Goal: Contribute content: Contribute content

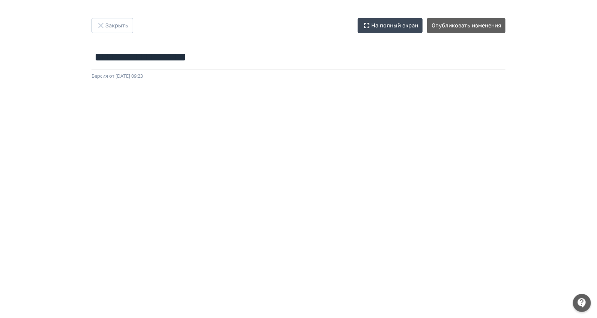
click at [0, 235] on div at bounding box center [298, 249] width 597 height 338
click at [465, 24] on button "Опубликовать изменения" at bounding box center [466, 25] width 78 height 15
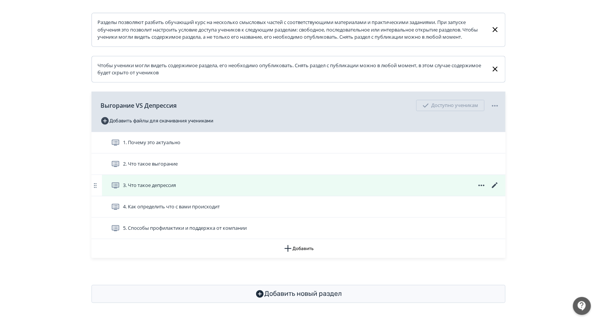
scroll to position [124, 0]
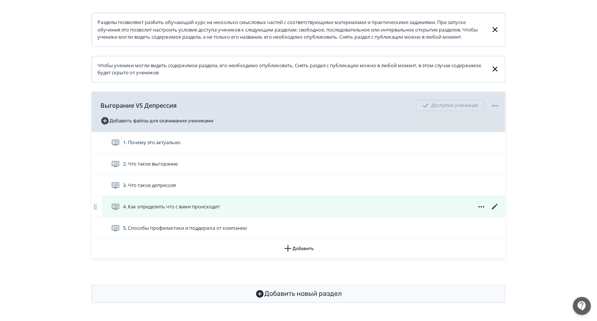
click at [187, 207] on span "4. Как определить что с вами происходит" at bounding box center [171, 207] width 97 height 8
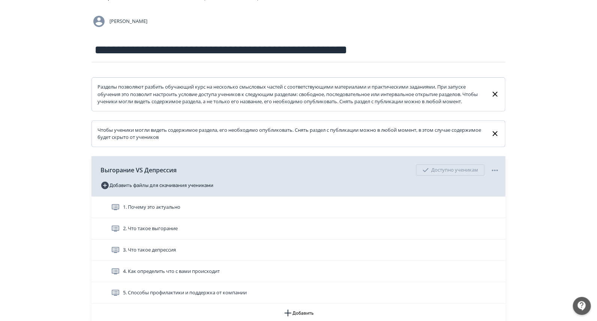
scroll to position [124, 0]
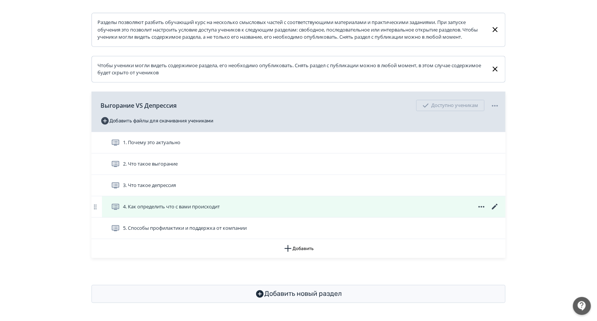
click at [495, 206] on icon at bounding box center [495, 207] width 6 height 6
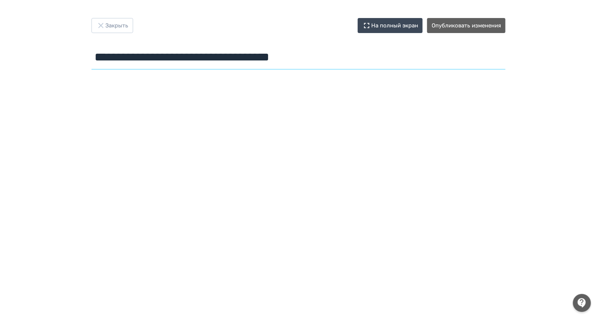
click at [372, 62] on input "**********" at bounding box center [299, 57] width 414 height 24
click at [454, 30] on button "Опубликовать изменения" at bounding box center [466, 25] width 78 height 15
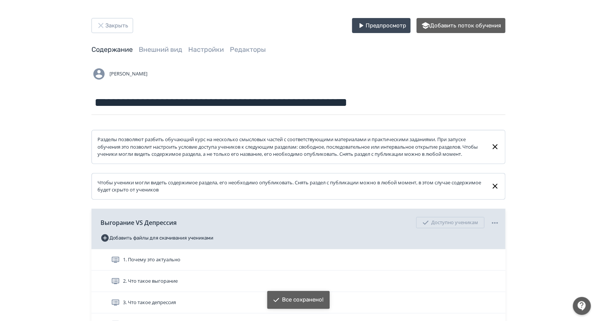
scroll to position [124, 0]
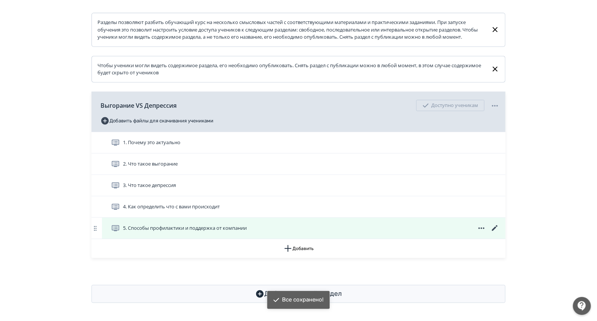
click at [495, 227] on icon at bounding box center [495, 228] width 9 height 9
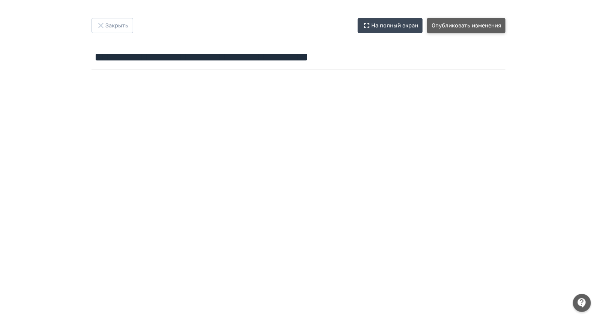
click at [465, 21] on button "Опубликовать изменения" at bounding box center [466, 25] width 78 height 15
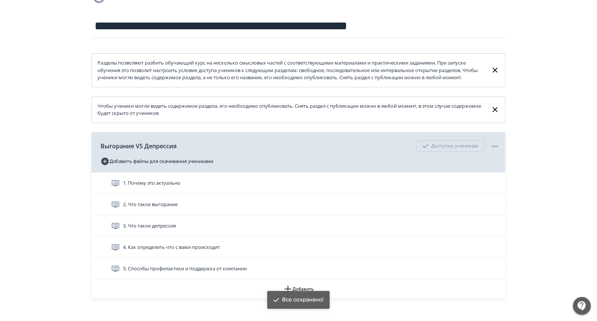
scroll to position [124, 0]
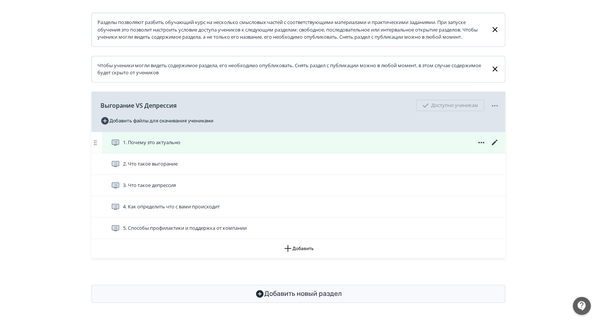
click at [492, 143] on icon at bounding box center [495, 142] width 9 height 9
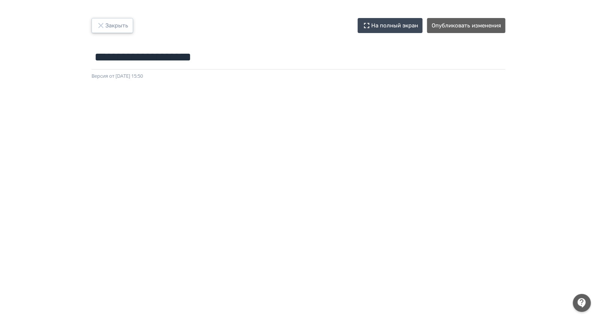
click at [113, 28] on button "Закрыть" at bounding box center [113, 25] width 42 height 15
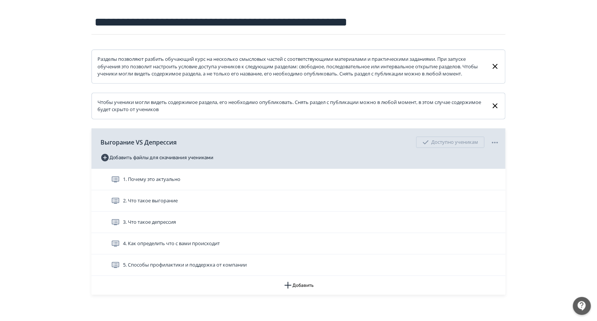
scroll to position [124, 0]
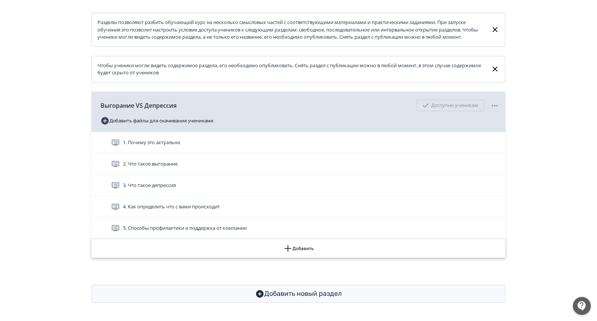
click at [299, 249] on button "Добавить" at bounding box center [299, 248] width 414 height 19
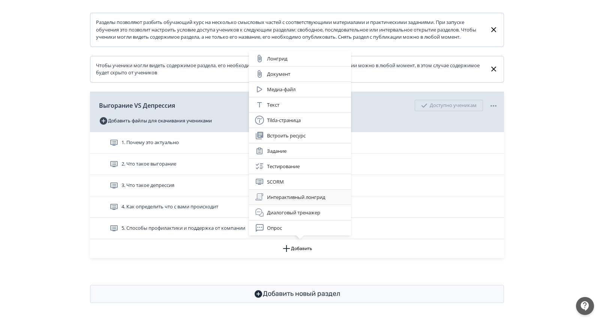
click at [291, 196] on div "Интерактивный лонгрид" at bounding box center [300, 196] width 90 height 9
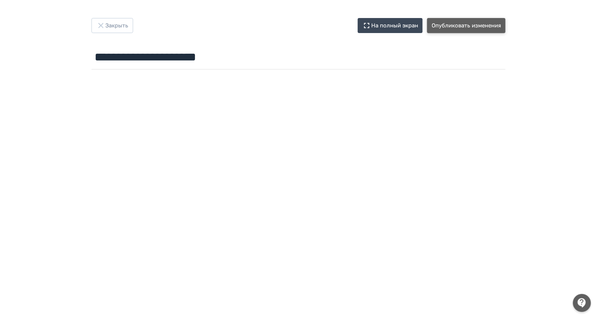
click at [472, 26] on button "Опубликовать изменения" at bounding box center [466, 25] width 78 height 15
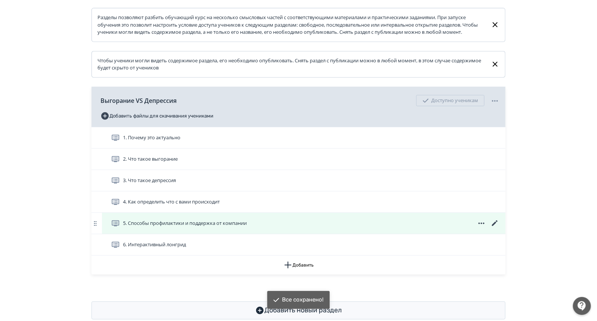
scroll to position [145, 0]
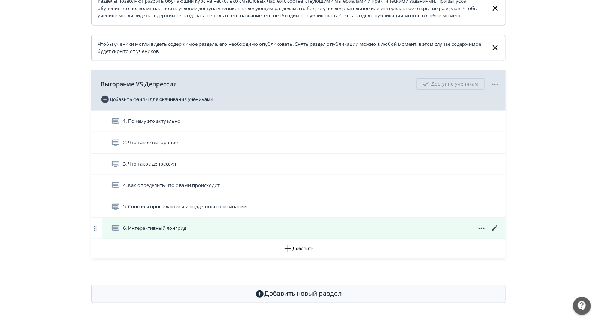
click at [493, 229] on icon at bounding box center [495, 228] width 9 height 9
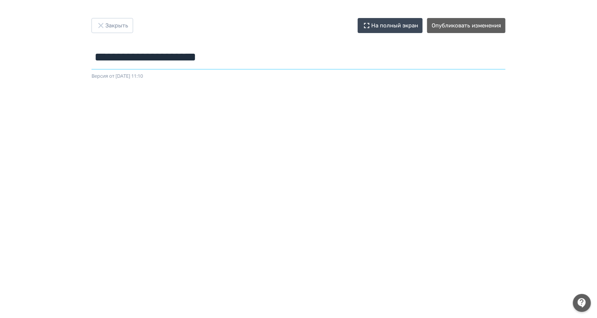
drag, startPoint x: 261, startPoint y: 60, endPoint x: 0, endPoint y: 26, distance: 262.9
click at [0, 26] on div "**********" at bounding box center [298, 159] width 597 height 282
type input "**********"
click at [469, 19] on button "Опубликовать изменения" at bounding box center [466, 25] width 78 height 15
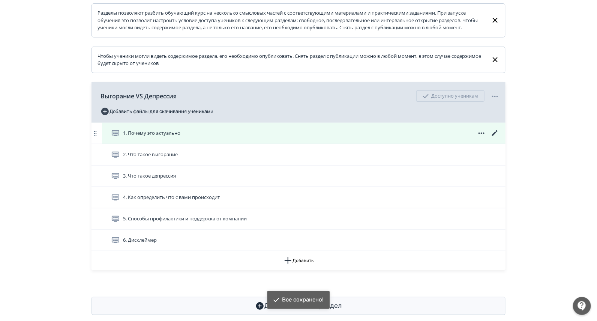
scroll to position [145, 0]
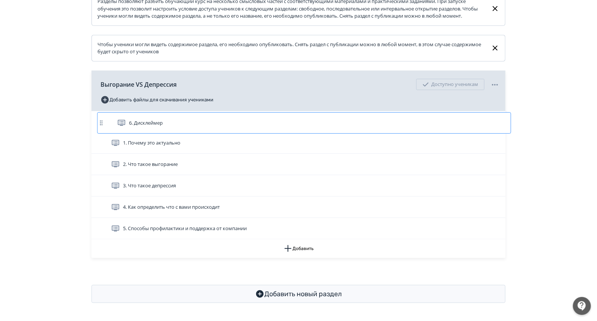
drag, startPoint x: 426, startPoint y: 227, endPoint x: 430, endPoint y: 122, distance: 105.5
click at [430, 122] on div "1. Почему это актуально 2. Что такое выгорание 3. Что такое депрессия 4. Как оп…" at bounding box center [299, 175] width 414 height 128
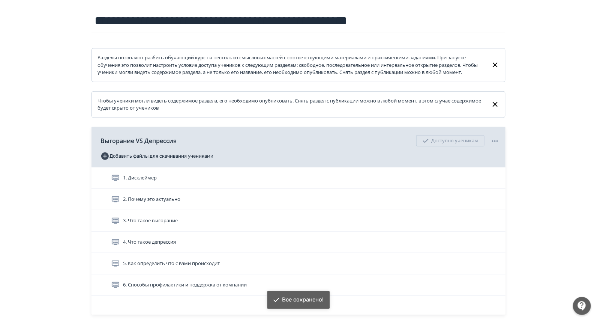
scroll to position [5, 0]
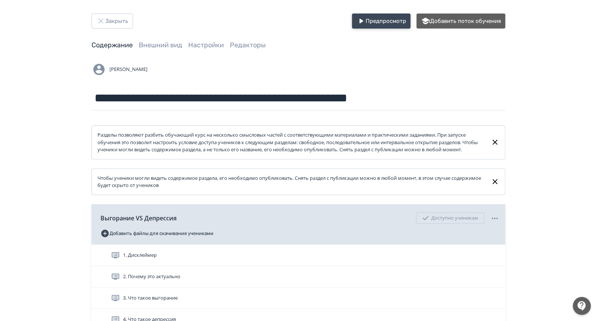
drag, startPoint x: 390, startPoint y: 24, endPoint x: 386, endPoint y: 26, distance: 3.9
click at [389, 24] on button "Предпросмотр" at bounding box center [381, 21] width 59 height 15
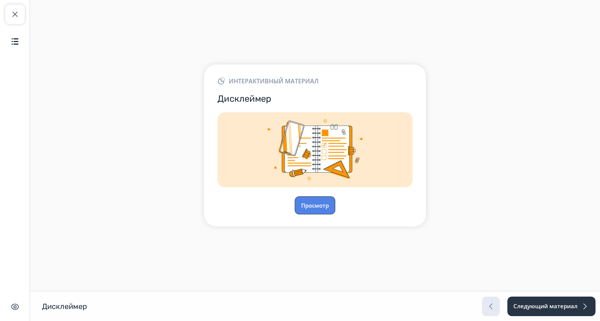
click at [320, 201] on button "Просмотр" at bounding box center [315, 205] width 41 height 18
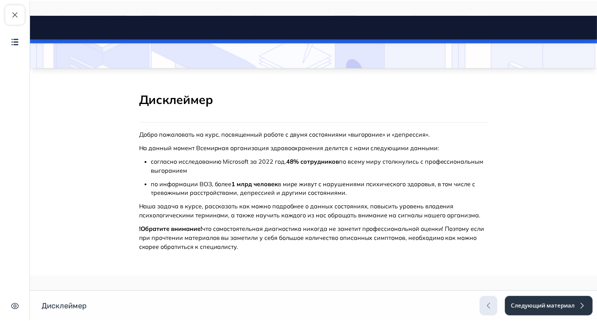
scroll to position [92, 0]
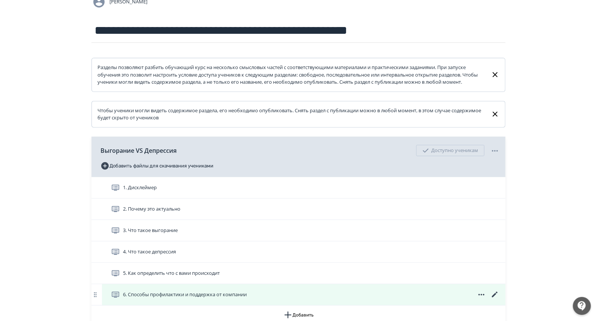
scroll to position [145, 0]
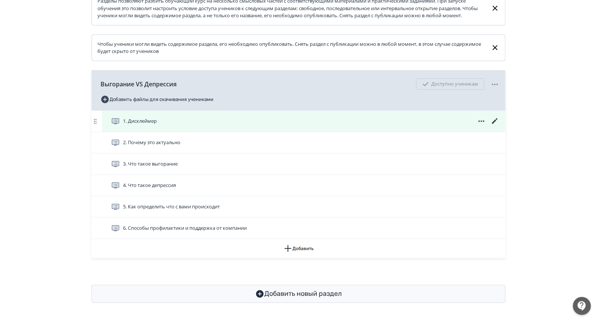
click at [496, 120] on icon at bounding box center [495, 121] width 9 height 9
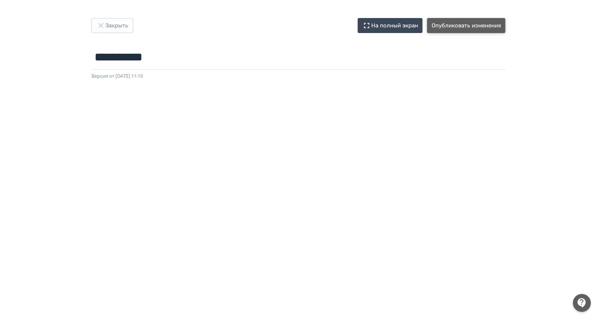
click at [487, 23] on button "Опубликовать изменения" at bounding box center [466, 25] width 78 height 15
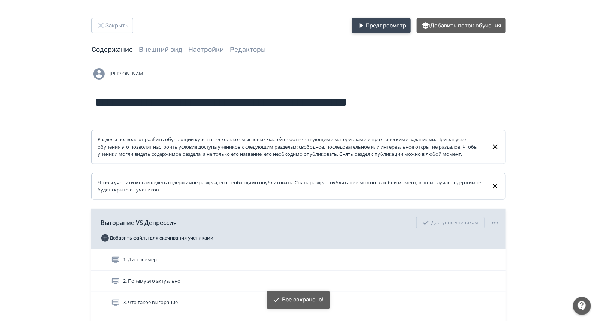
click at [364, 23] on icon "button" at bounding box center [361, 25] width 9 height 9
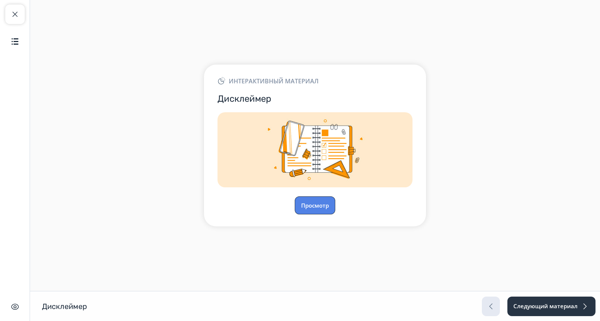
click at [323, 203] on button "Просмотр" at bounding box center [315, 205] width 41 height 18
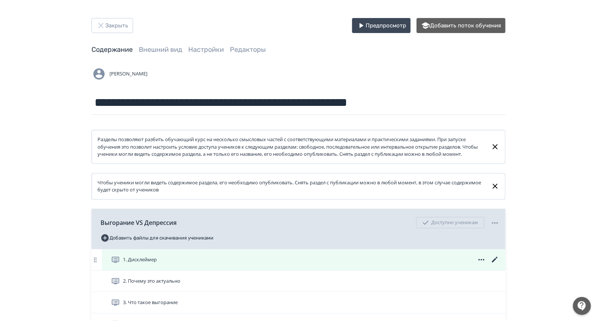
click at [492, 264] on icon at bounding box center [495, 259] width 9 height 9
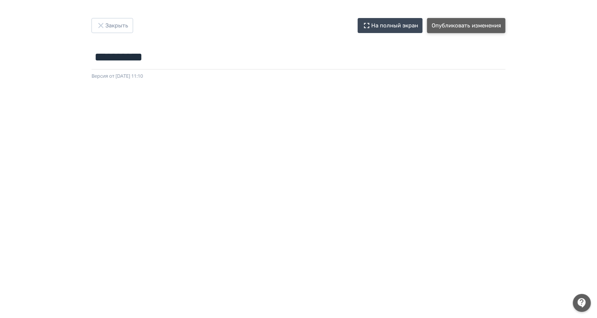
click at [448, 23] on button "Опубликовать изменения" at bounding box center [466, 25] width 78 height 15
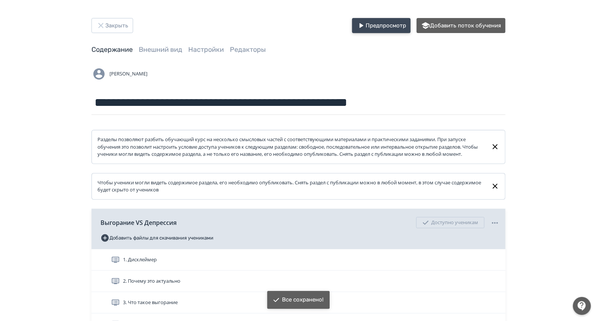
click at [387, 25] on button "Предпросмотр" at bounding box center [381, 25] width 59 height 15
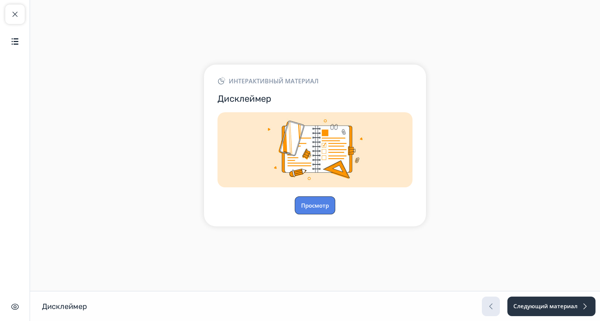
click at [319, 207] on button "Просмотр" at bounding box center [315, 205] width 41 height 18
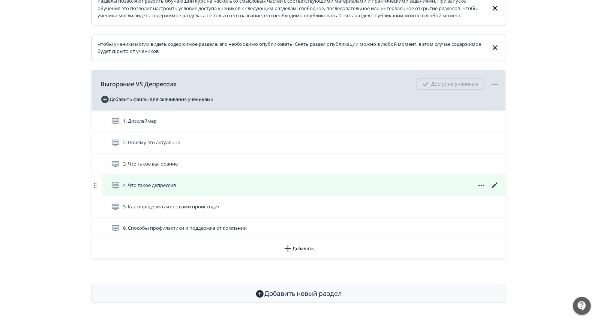
scroll to position [145, 0]
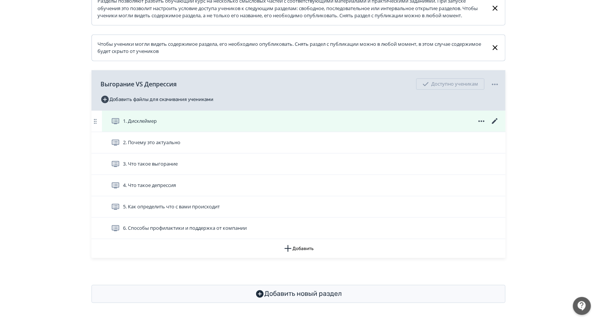
click at [494, 122] on icon at bounding box center [495, 121] width 6 height 6
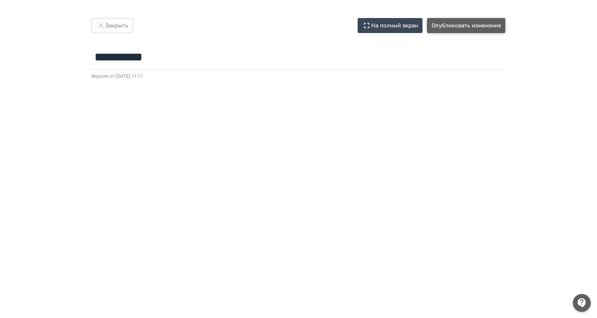
click at [461, 21] on button "Опубликовать изменения" at bounding box center [466, 25] width 78 height 15
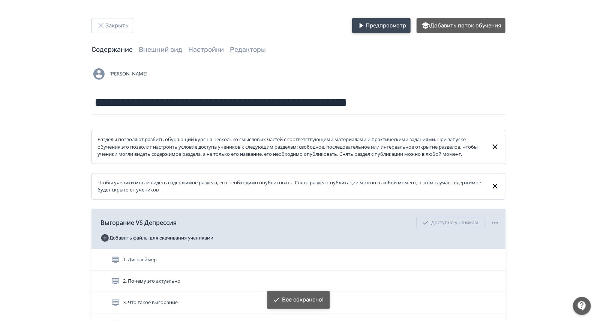
click at [393, 24] on button "Предпросмотр" at bounding box center [381, 25] width 59 height 15
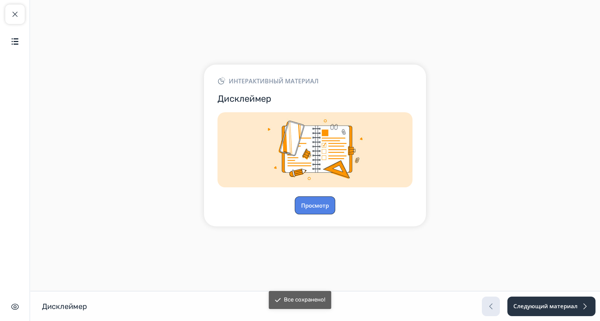
click at [311, 203] on button "Просмотр" at bounding box center [315, 205] width 41 height 18
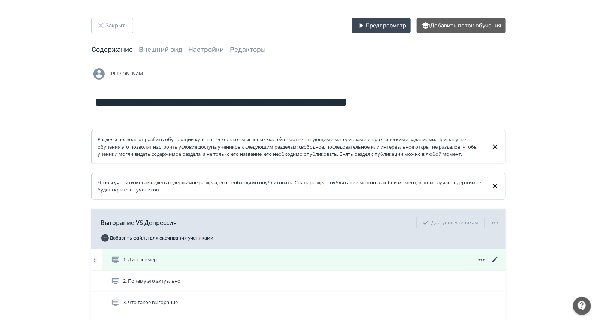
click at [493, 264] on icon at bounding box center [495, 259] width 9 height 9
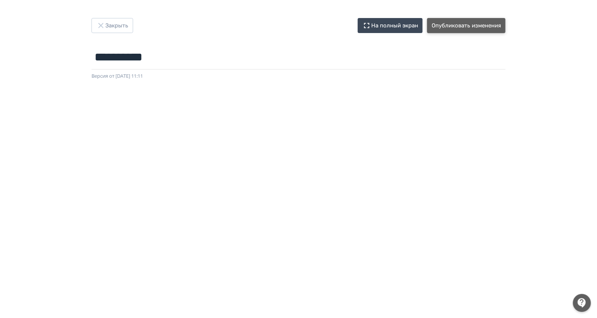
click at [448, 22] on button "Опубликовать изменения" at bounding box center [466, 25] width 78 height 15
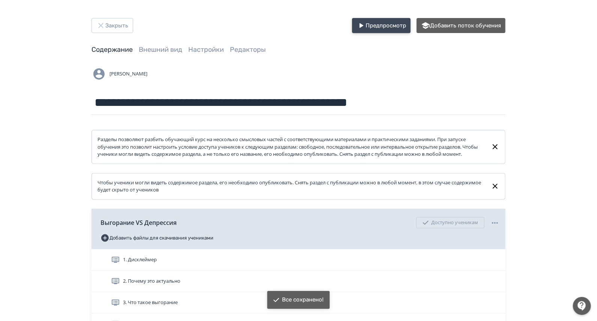
click at [373, 31] on button "Предпросмотр" at bounding box center [381, 25] width 59 height 15
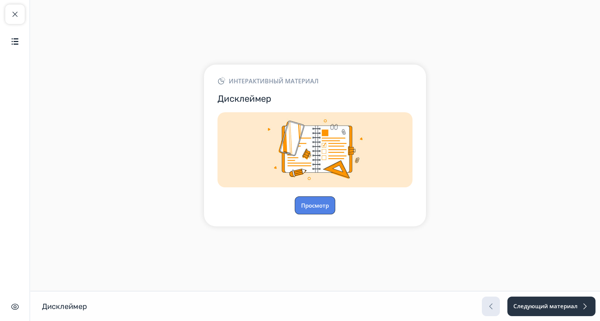
click at [308, 201] on button "Просмотр" at bounding box center [315, 205] width 41 height 18
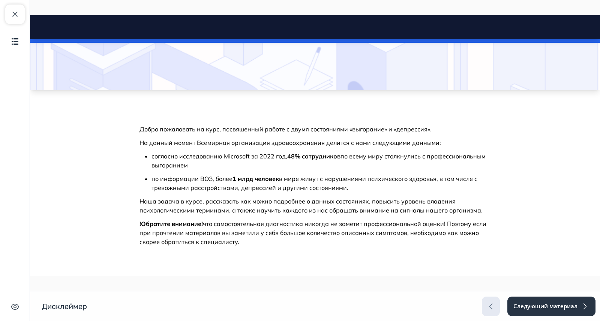
scroll to position [65, 0]
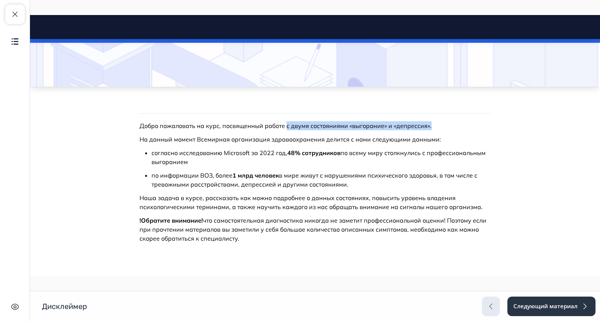
drag, startPoint x: 282, startPoint y: 128, endPoint x: 448, endPoint y: 128, distance: 166.2
click at [448, 128] on p "Добро пожаловать на курс, посвященный работе с двумя состояниями «выгорание» и …" at bounding box center [315, 125] width 351 height 9
click at [451, 143] on p "На данный момент Всемирная организация здравоохранения делится с нами следующим…" at bounding box center [315, 139] width 351 height 9
drag, startPoint x: 295, startPoint y: 131, endPoint x: 313, endPoint y: 236, distance: 106.6
click at [313, 236] on div "Добро пожаловать на курс, посвященный работе с двумя состояниями «выгорание» и …" at bounding box center [315, 182] width 351 height 122
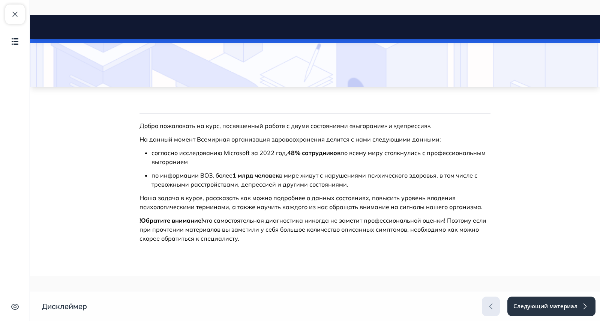
click at [443, 266] on html "Дисклеймер Close panel 100% пройдено" at bounding box center [315, 113] width 570 height 326
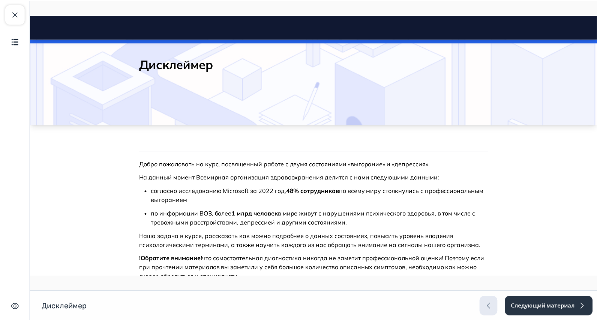
scroll to position [0, 0]
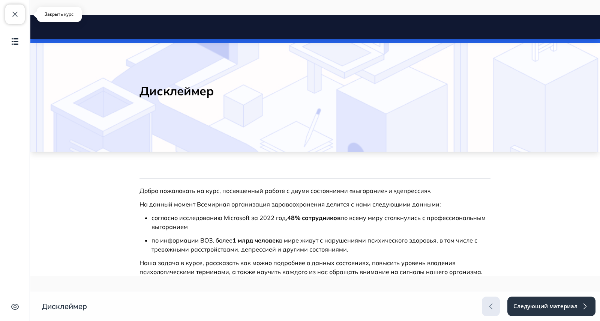
click at [16, 16] on span "button" at bounding box center [15, 14] width 9 height 9
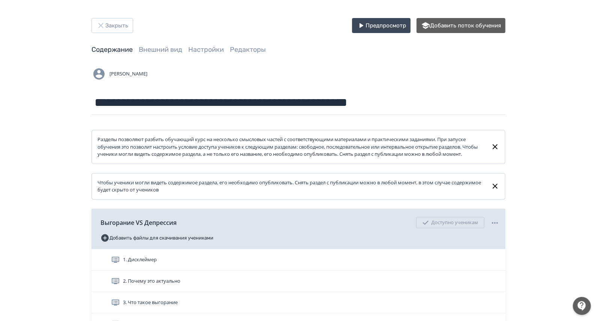
scroll to position [145, 0]
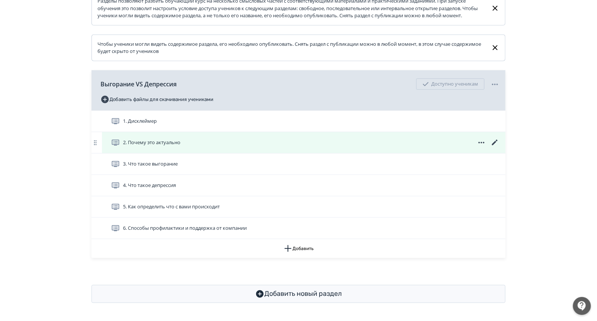
click at [492, 143] on icon at bounding box center [495, 142] width 9 height 9
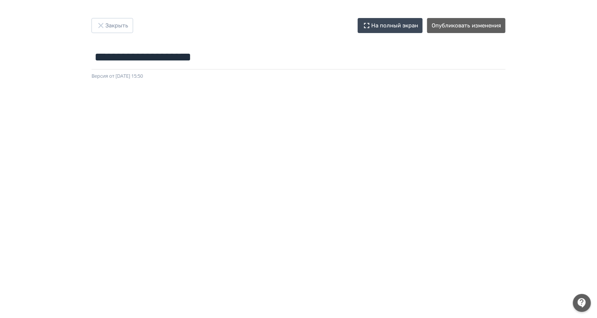
click at [282, 91] on div at bounding box center [298, 249] width 597 height 338
click at [463, 27] on button "Опубликовать изменения" at bounding box center [466, 25] width 78 height 15
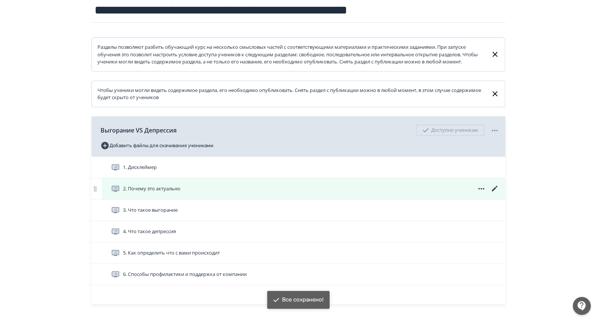
scroll to position [93, 0]
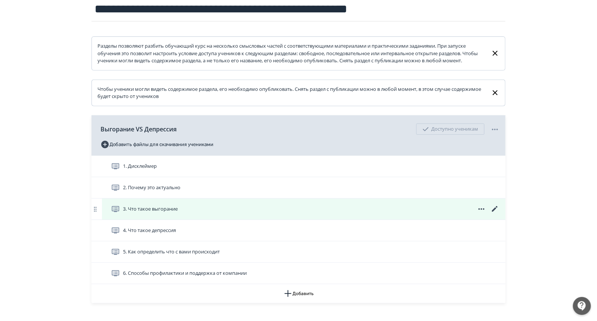
click at [497, 212] on icon at bounding box center [495, 209] width 6 height 6
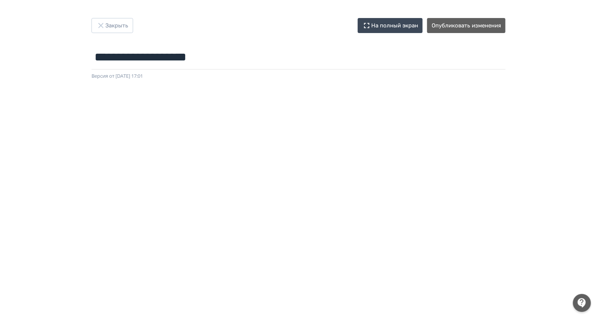
click at [11, 172] on div at bounding box center [298, 249] width 597 height 338
click at [452, 21] on button "Опубликовать изменения" at bounding box center [466, 25] width 78 height 15
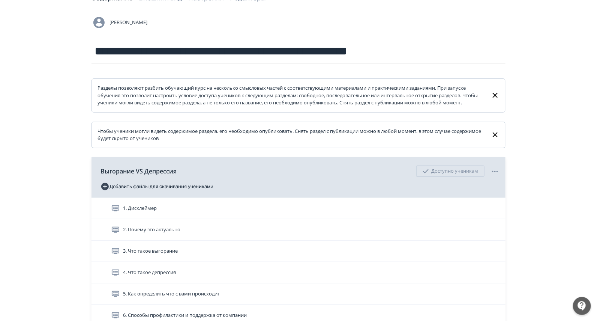
scroll to position [145, 0]
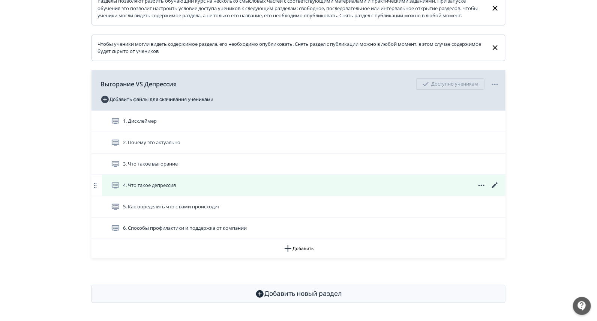
click at [496, 185] on icon at bounding box center [495, 185] width 6 height 6
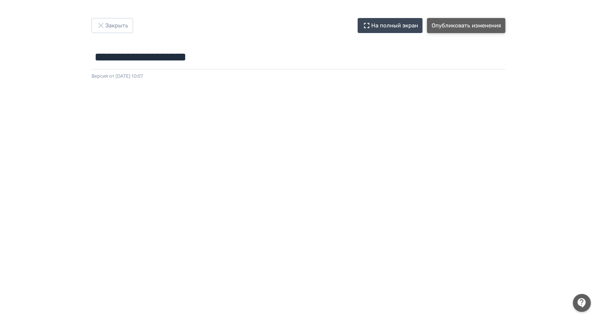
click at [451, 28] on button "Опубликовать изменения" at bounding box center [466, 25] width 78 height 15
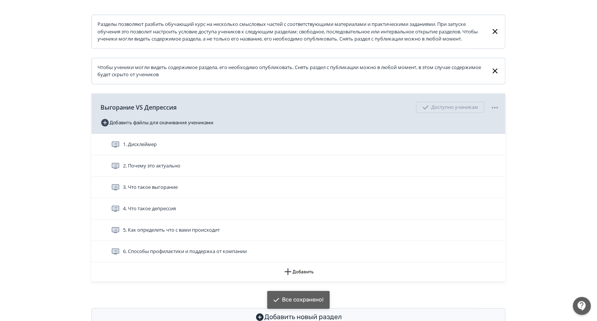
scroll to position [145, 0]
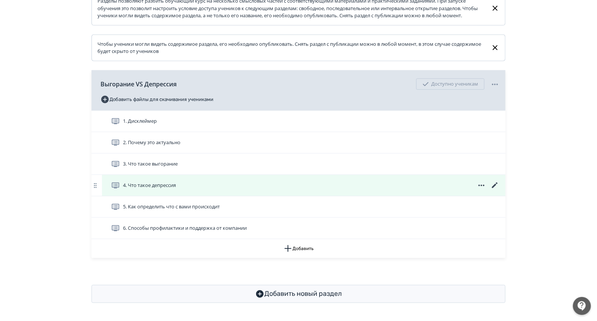
click at [491, 189] on icon at bounding box center [495, 185] width 9 height 9
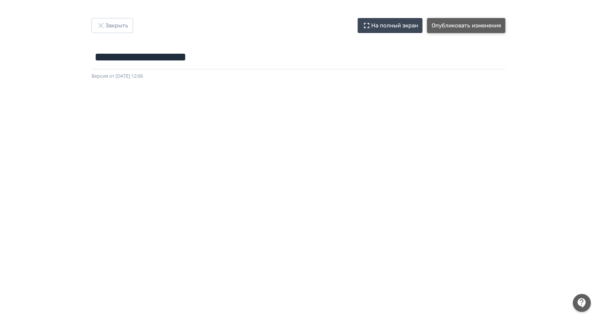
click at [461, 24] on button "Опубликовать изменения" at bounding box center [466, 25] width 78 height 15
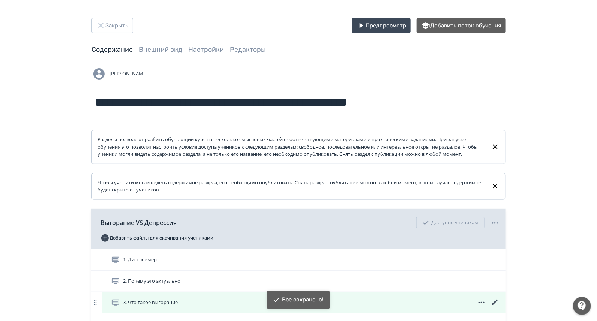
scroll to position [141, 0]
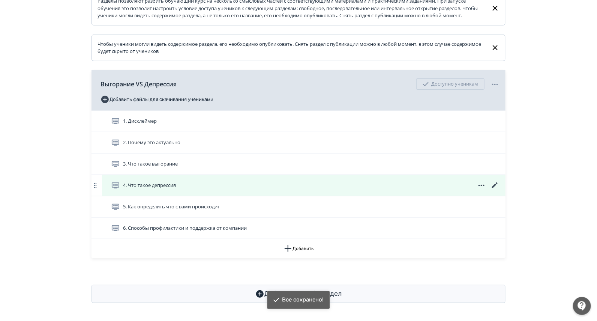
click at [495, 188] on icon at bounding box center [495, 185] width 6 height 6
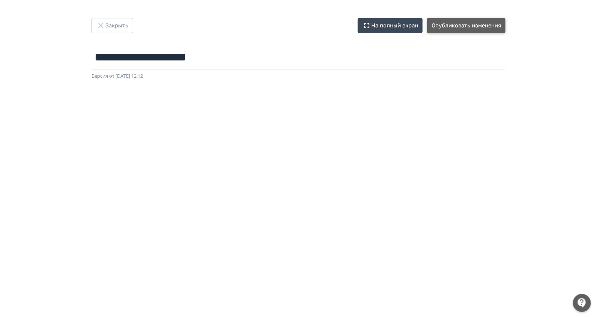
click at [453, 26] on button "Опубликовать изменения" at bounding box center [466, 25] width 78 height 15
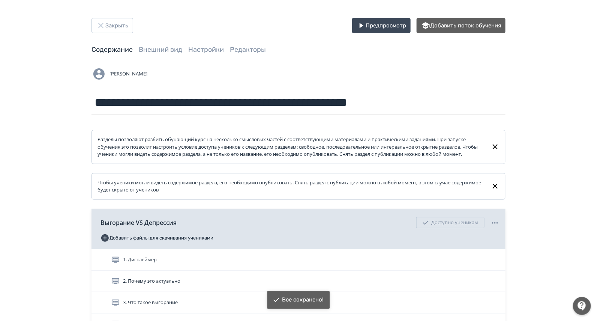
scroll to position [141, 0]
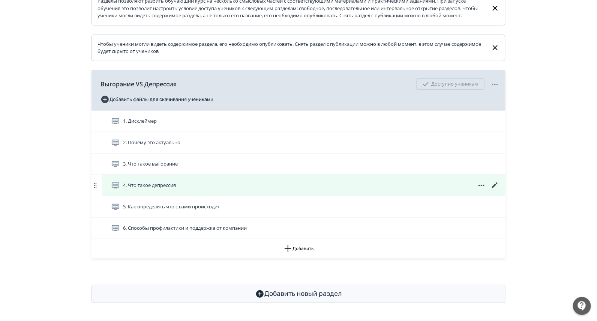
click at [493, 189] on icon at bounding box center [495, 185] width 9 height 9
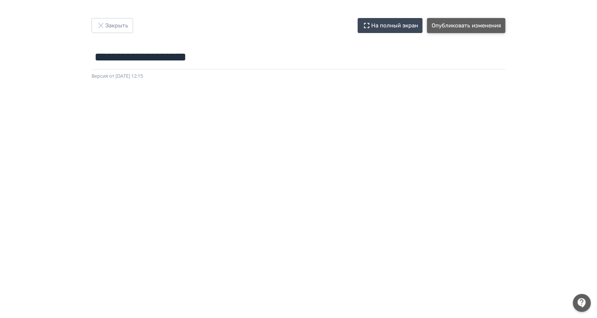
click at [486, 21] on button "Опубликовать изменения" at bounding box center [466, 25] width 78 height 15
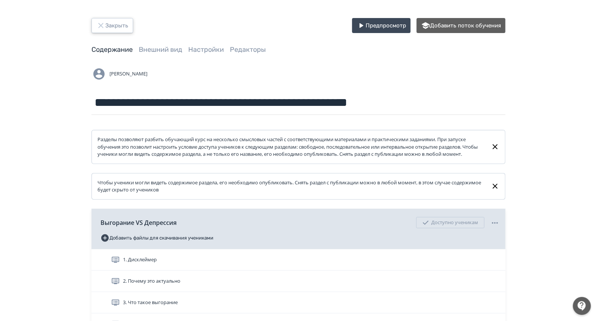
click at [97, 28] on icon "button" at bounding box center [100, 25] width 9 height 9
